Goal: Navigation & Orientation: Find specific page/section

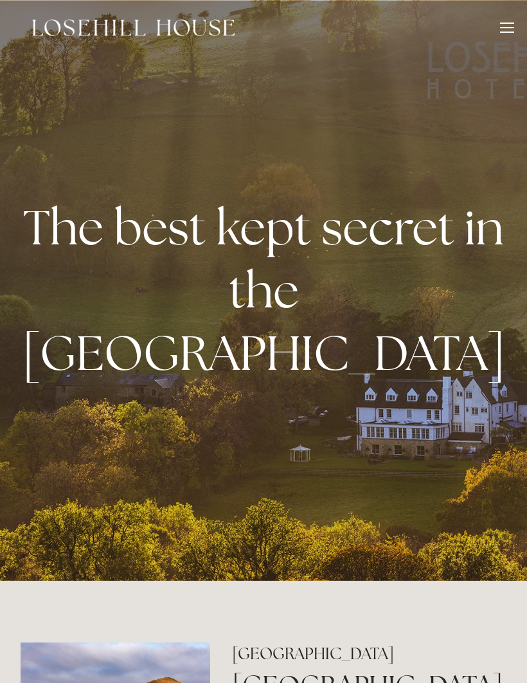
click at [497, 33] on div "Rooms Rooms Your Stay Book a stay Offers Spa About" at bounding box center [263, 27] width 501 height 55
click at [507, 24] on div at bounding box center [507, 29] width 14 height 14
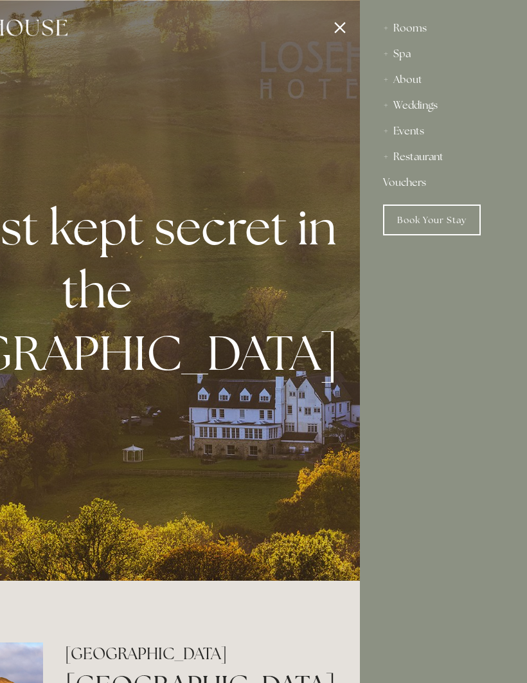
click at [440, 157] on div "Restaurant" at bounding box center [443, 157] width 121 height 26
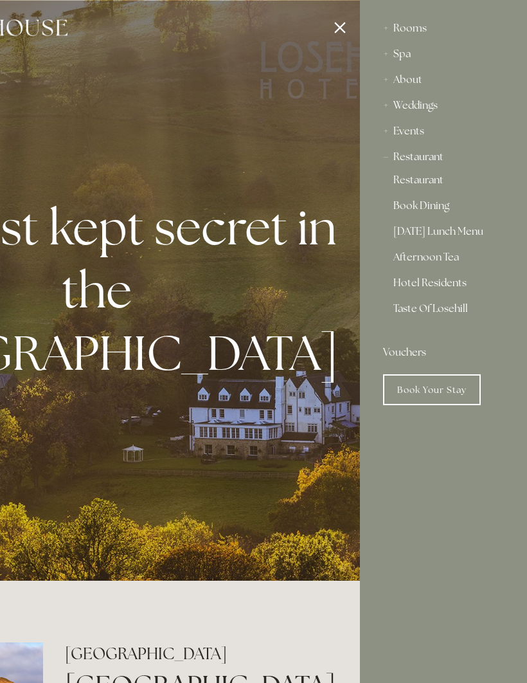
click at [436, 181] on link "Restaurant" at bounding box center [443, 182] width 100 height 15
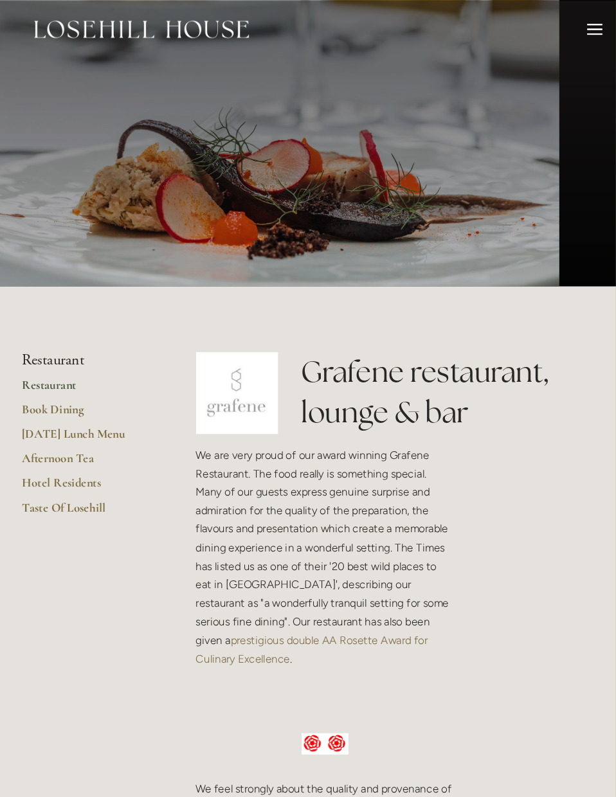
scroll to position [12, 0]
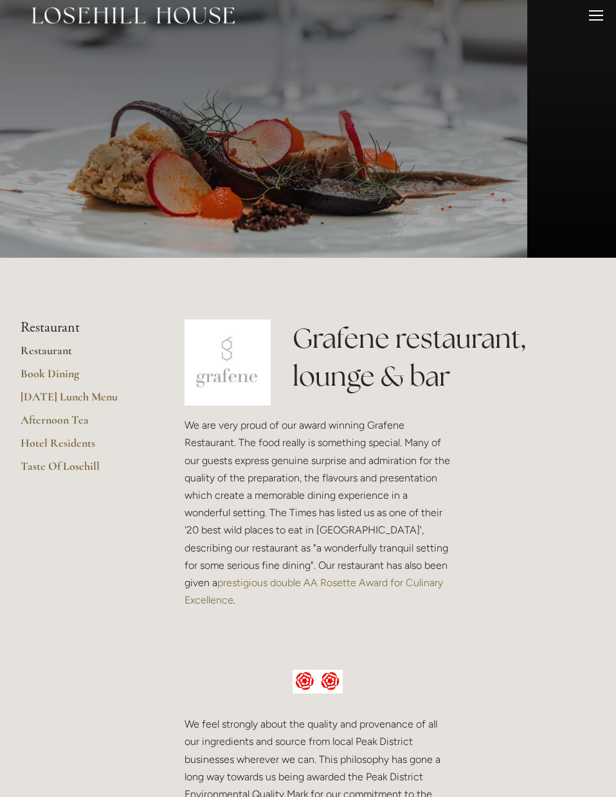
click at [81, 421] on link "Afternoon Tea" at bounding box center [82, 424] width 123 height 23
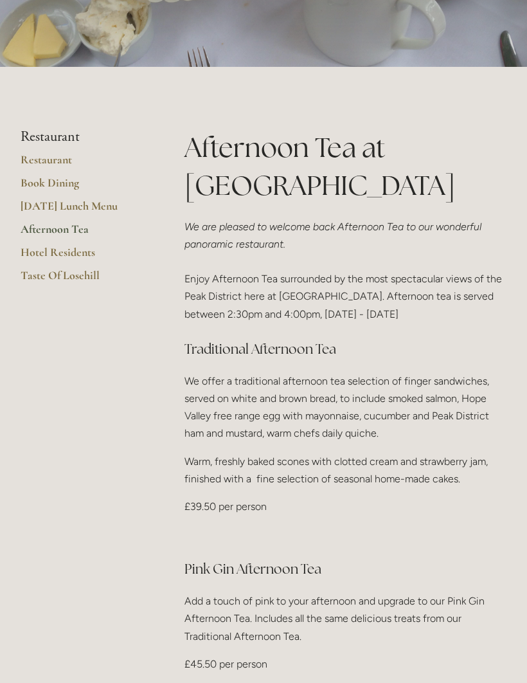
scroll to position [255, 0]
click at [68, 158] on link "Restaurant" at bounding box center [82, 163] width 123 height 23
